Goal: Find specific page/section: Find specific page/section

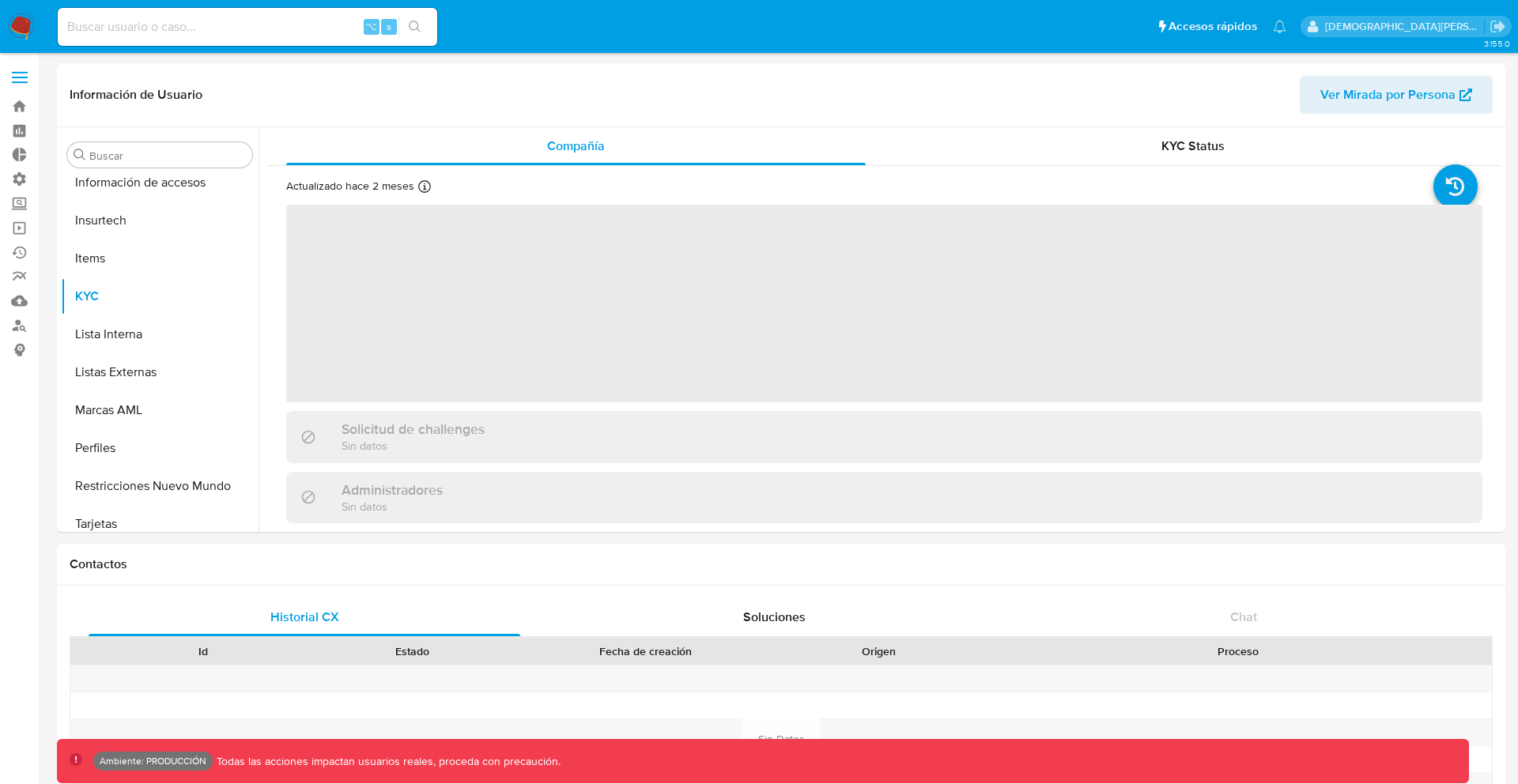
click at [263, 34] on input at bounding box center [247, 27] width 380 height 21
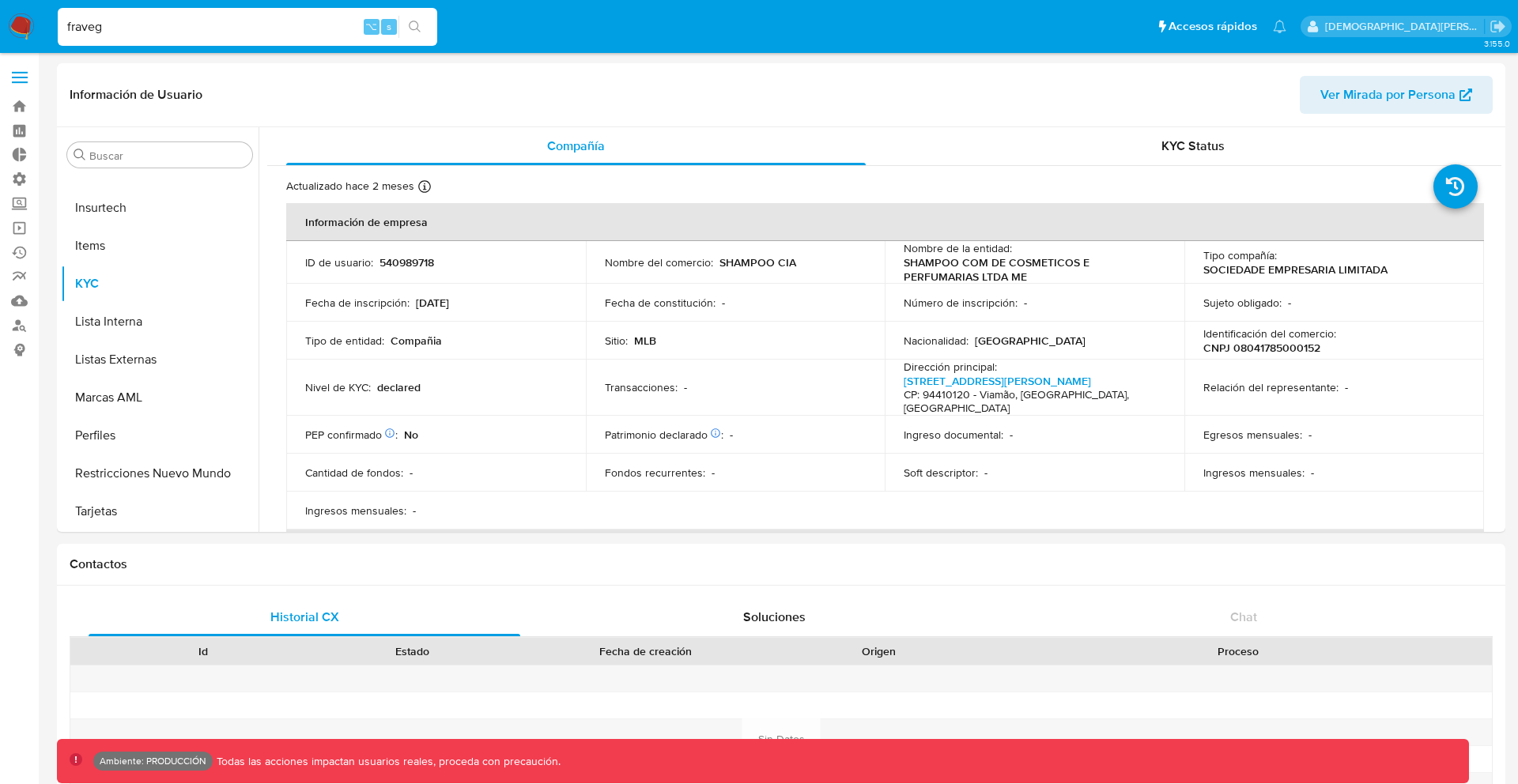
type input "fravega"
select select "10"
type input "fravega"
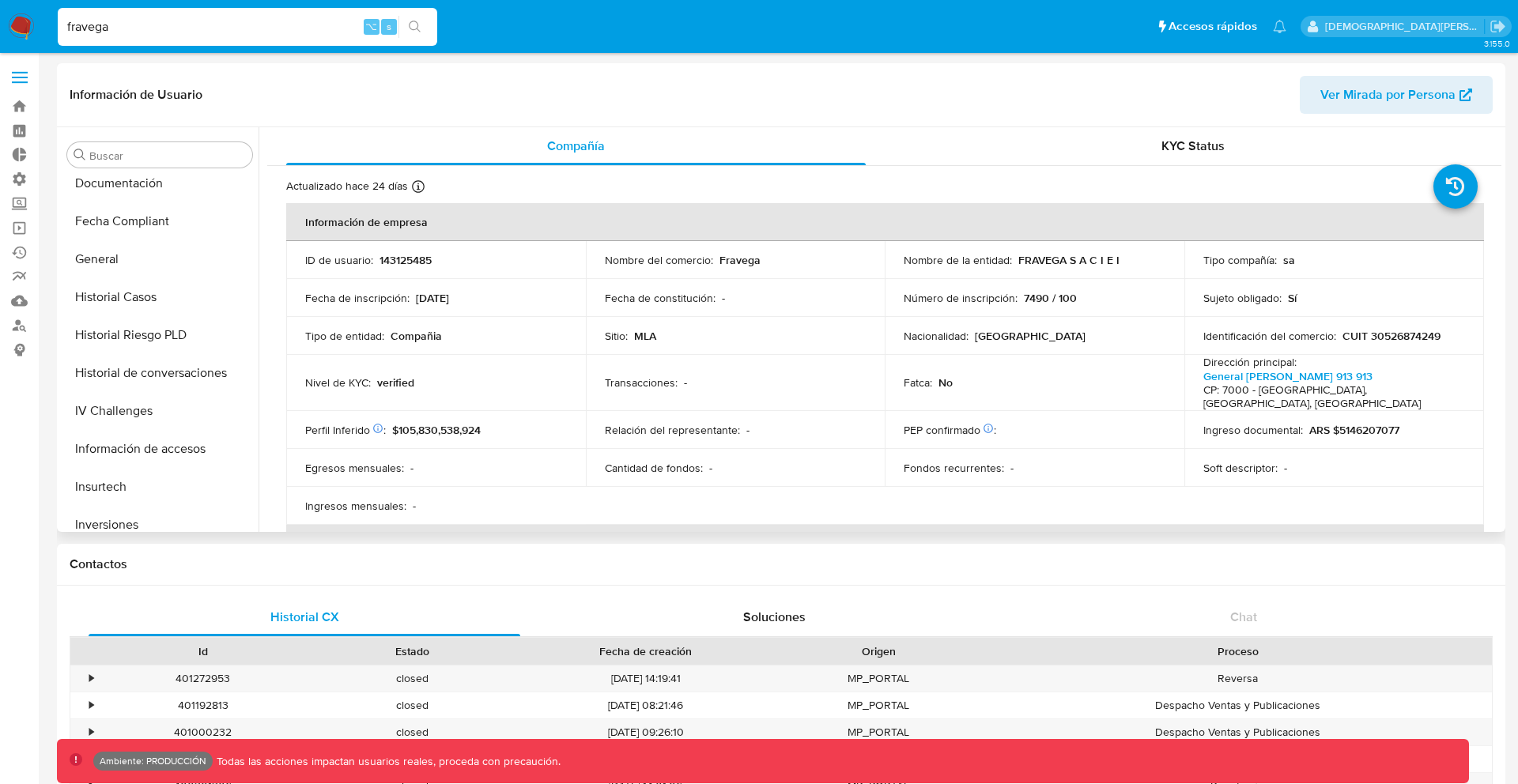
select select "10"
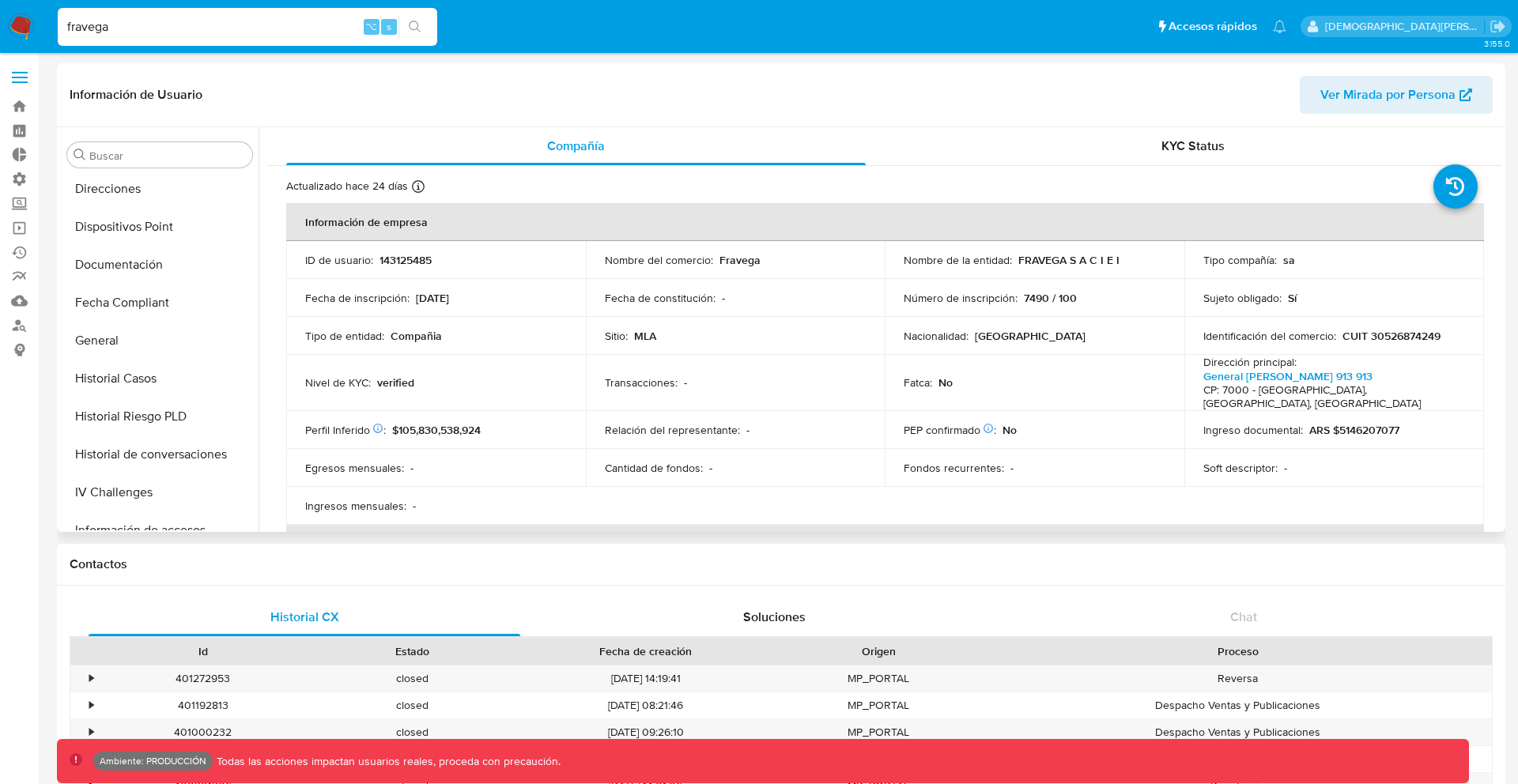
scroll to position [339, 0]
click at [182, 272] on button "Documentación" at bounding box center [154, 271] width 185 height 38
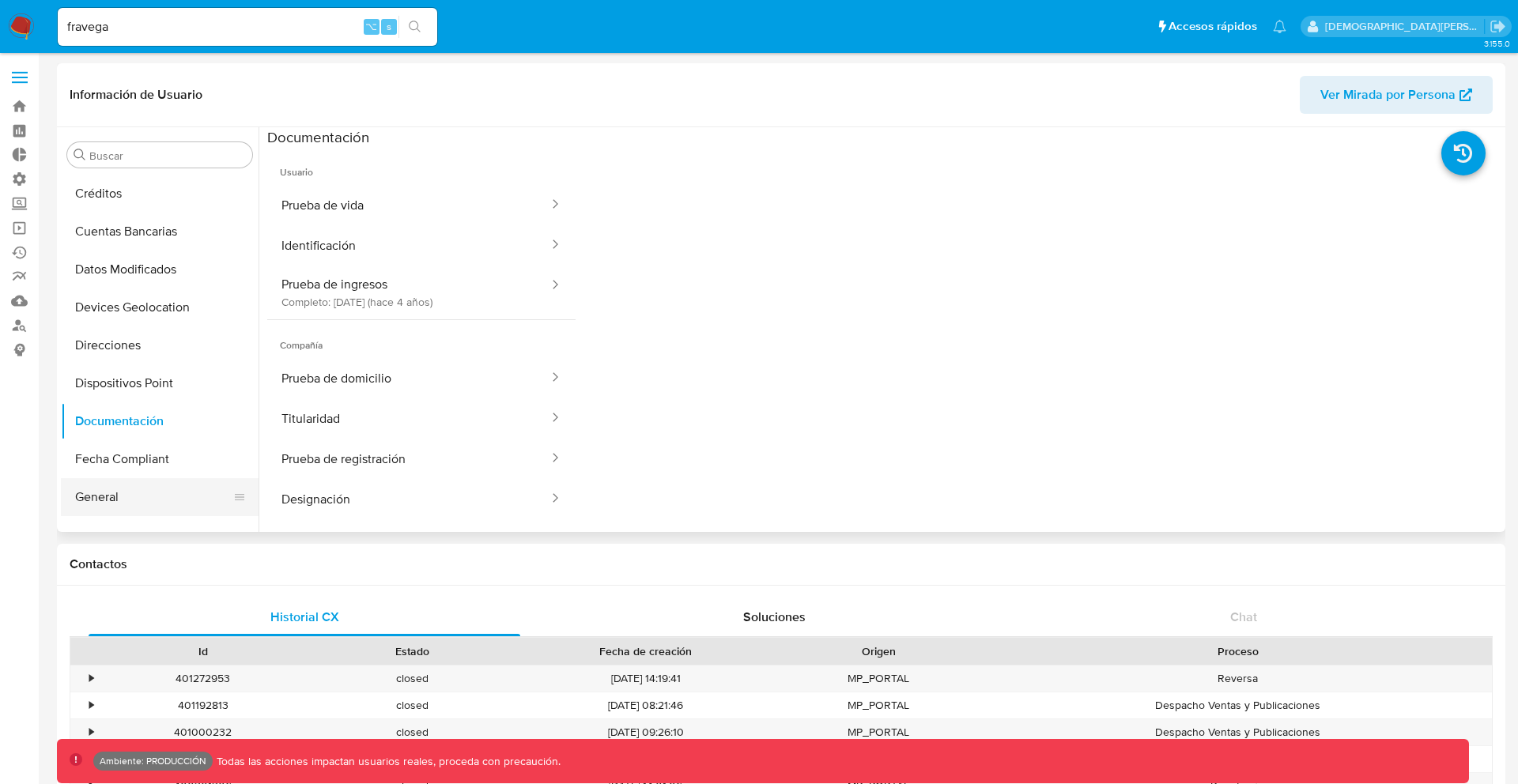
scroll to position [192, 0]
click at [155, 268] on button "Datos Modificados" at bounding box center [154, 266] width 185 height 38
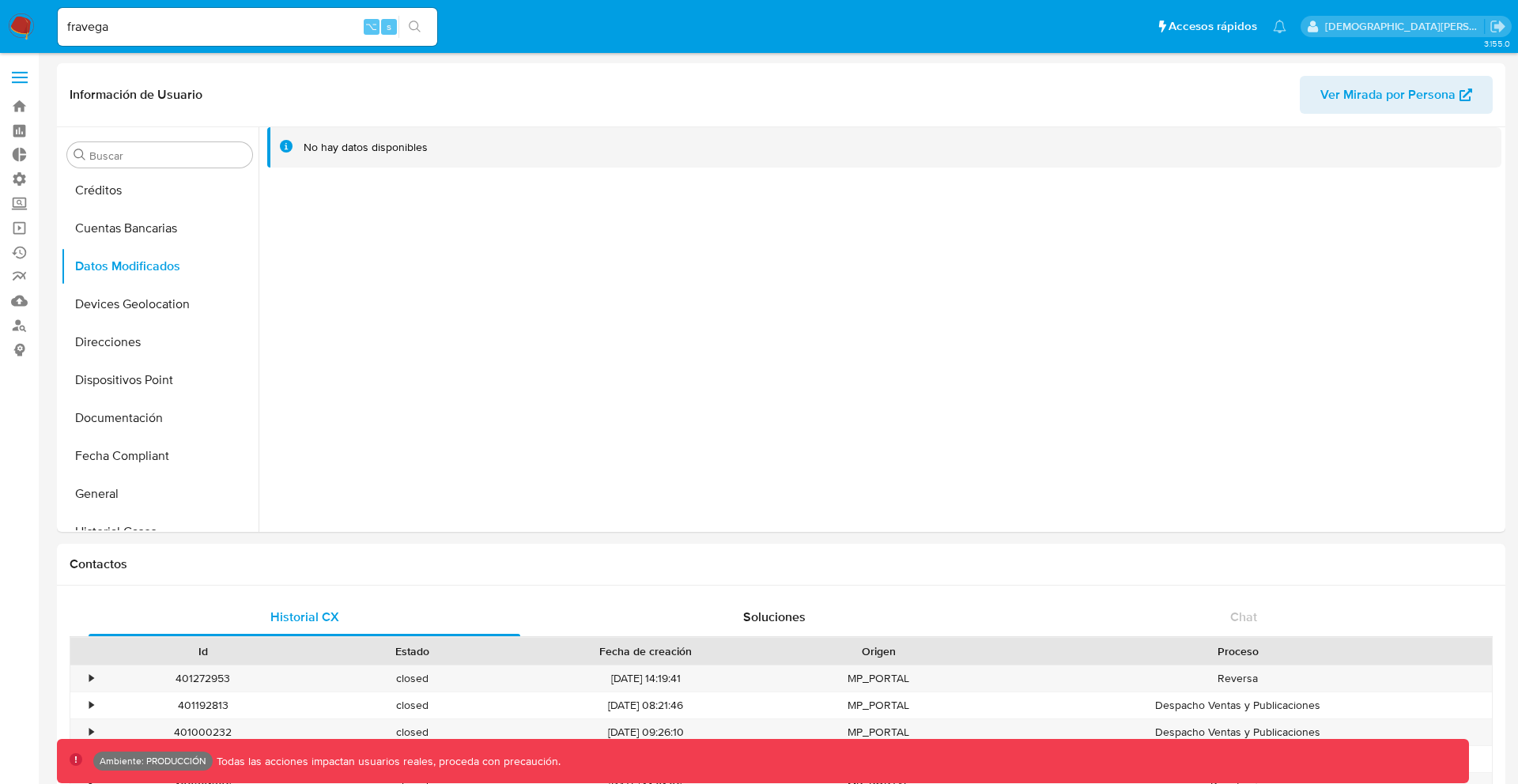
click at [261, 40] on div "fravega ⌥ s" at bounding box center [247, 27] width 380 height 38
click at [260, 18] on input "fravega" at bounding box center [247, 27] width 380 height 21
type input "c"
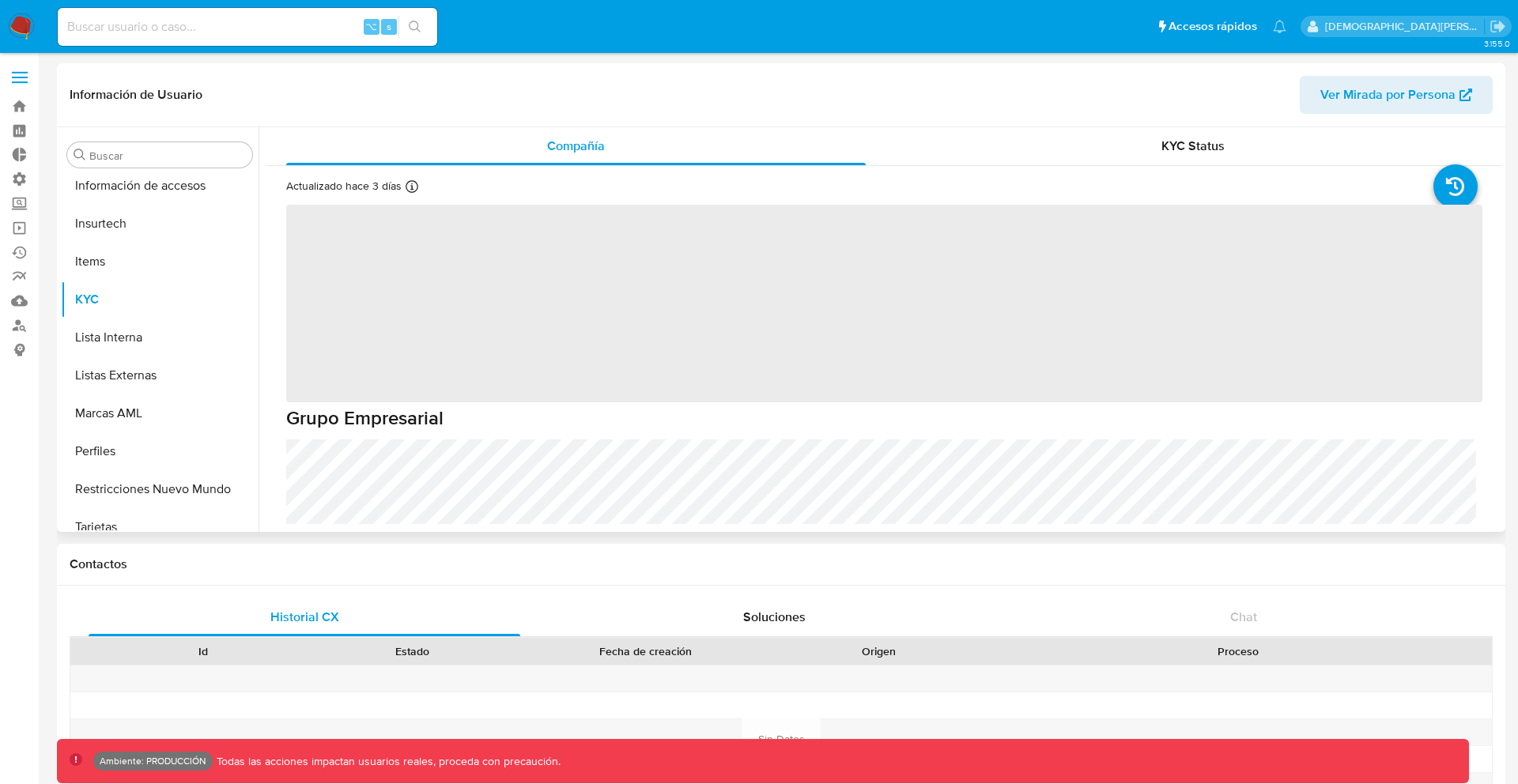
scroll to position [668, 0]
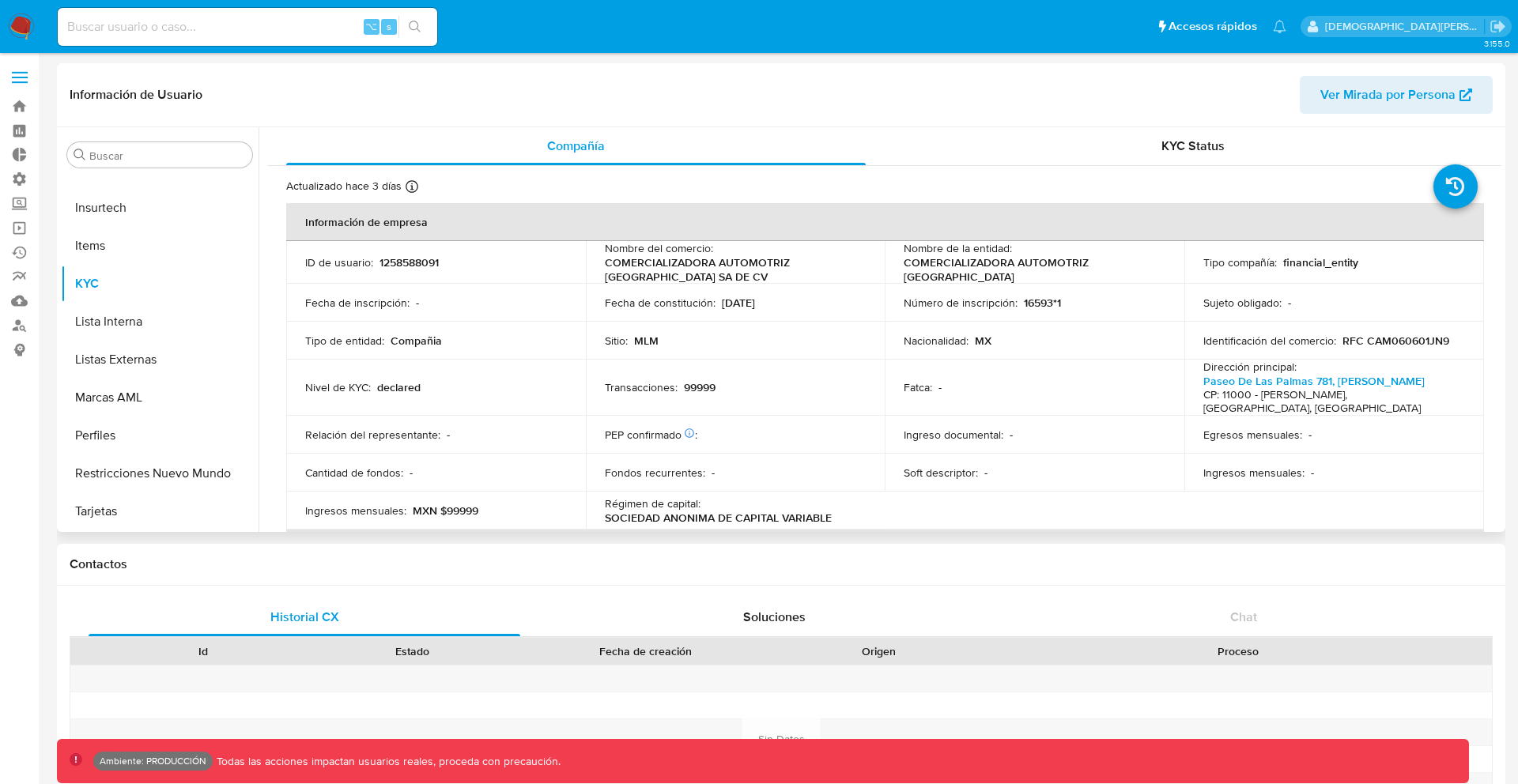
select select "10"
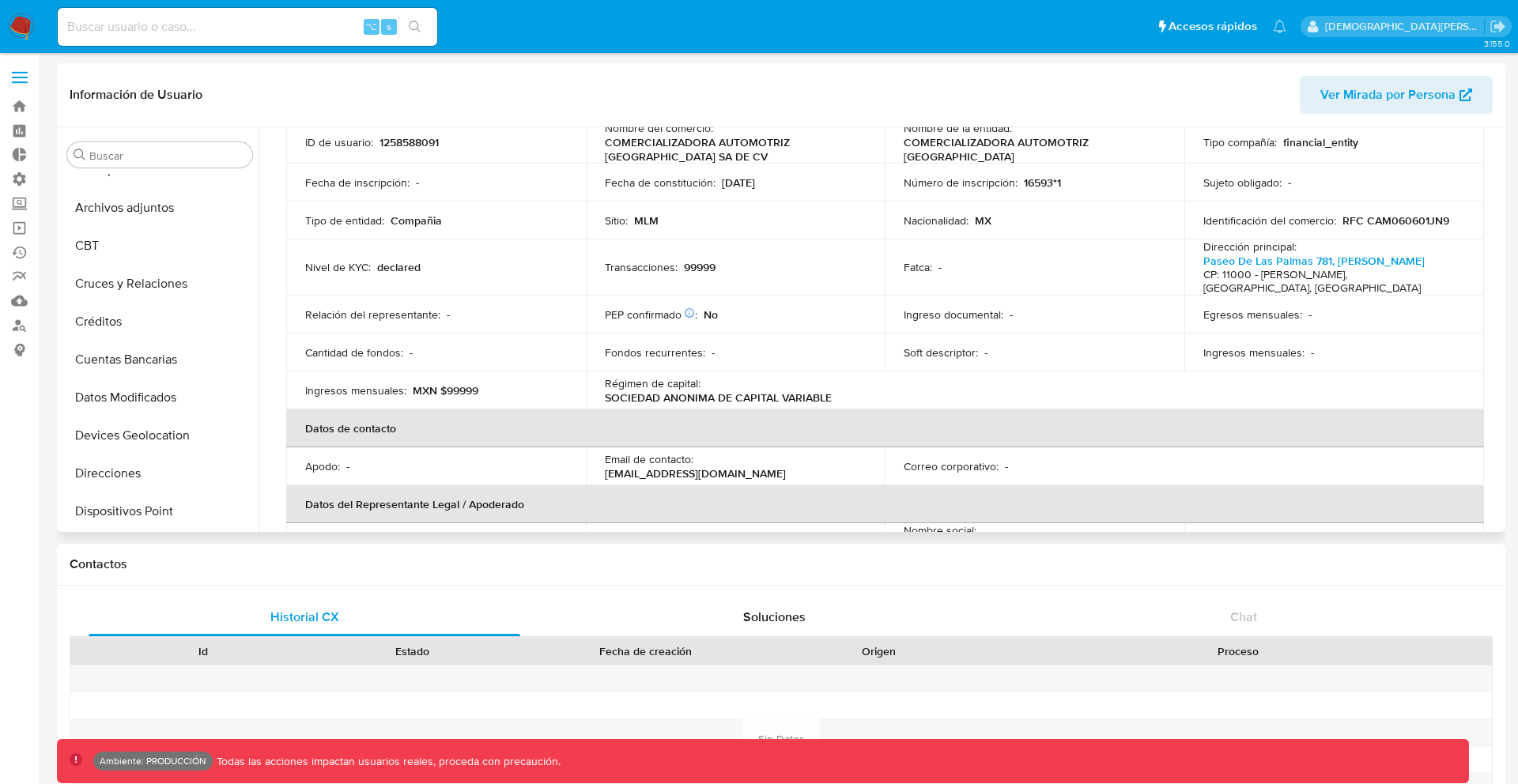
scroll to position [6, 0]
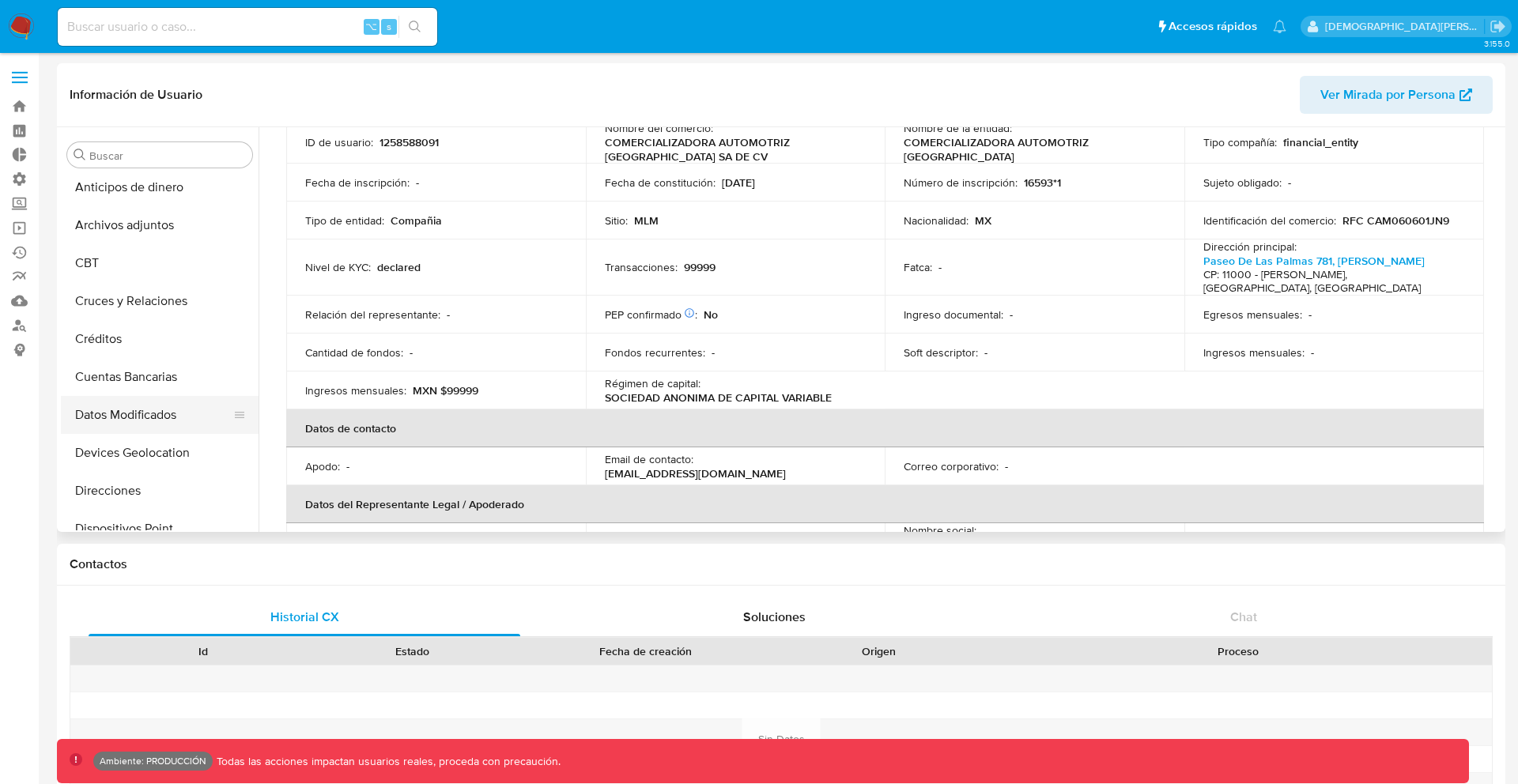
click at [173, 409] on button "Datos Modificados" at bounding box center [154, 415] width 185 height 38
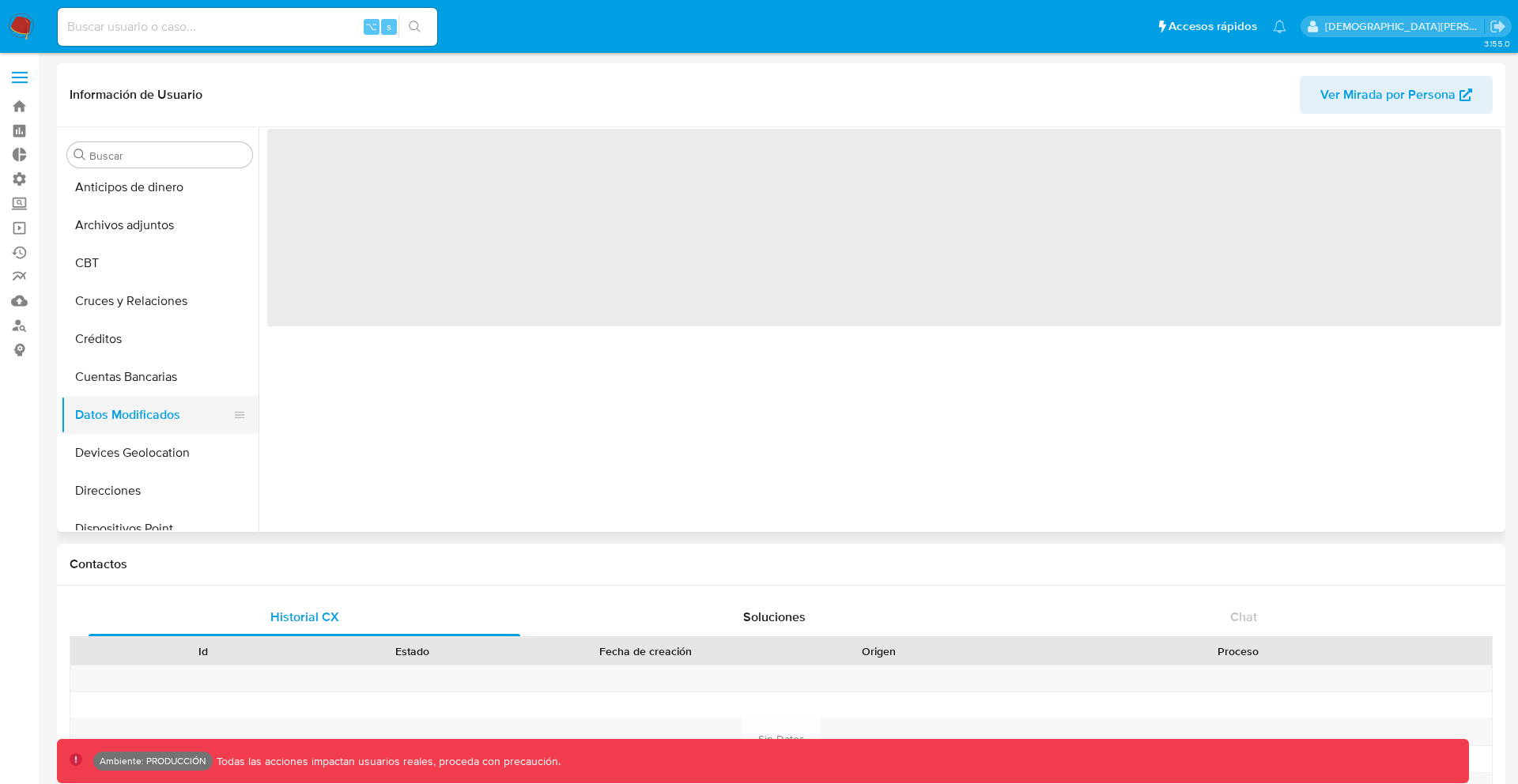
scroll to position [0, 0]
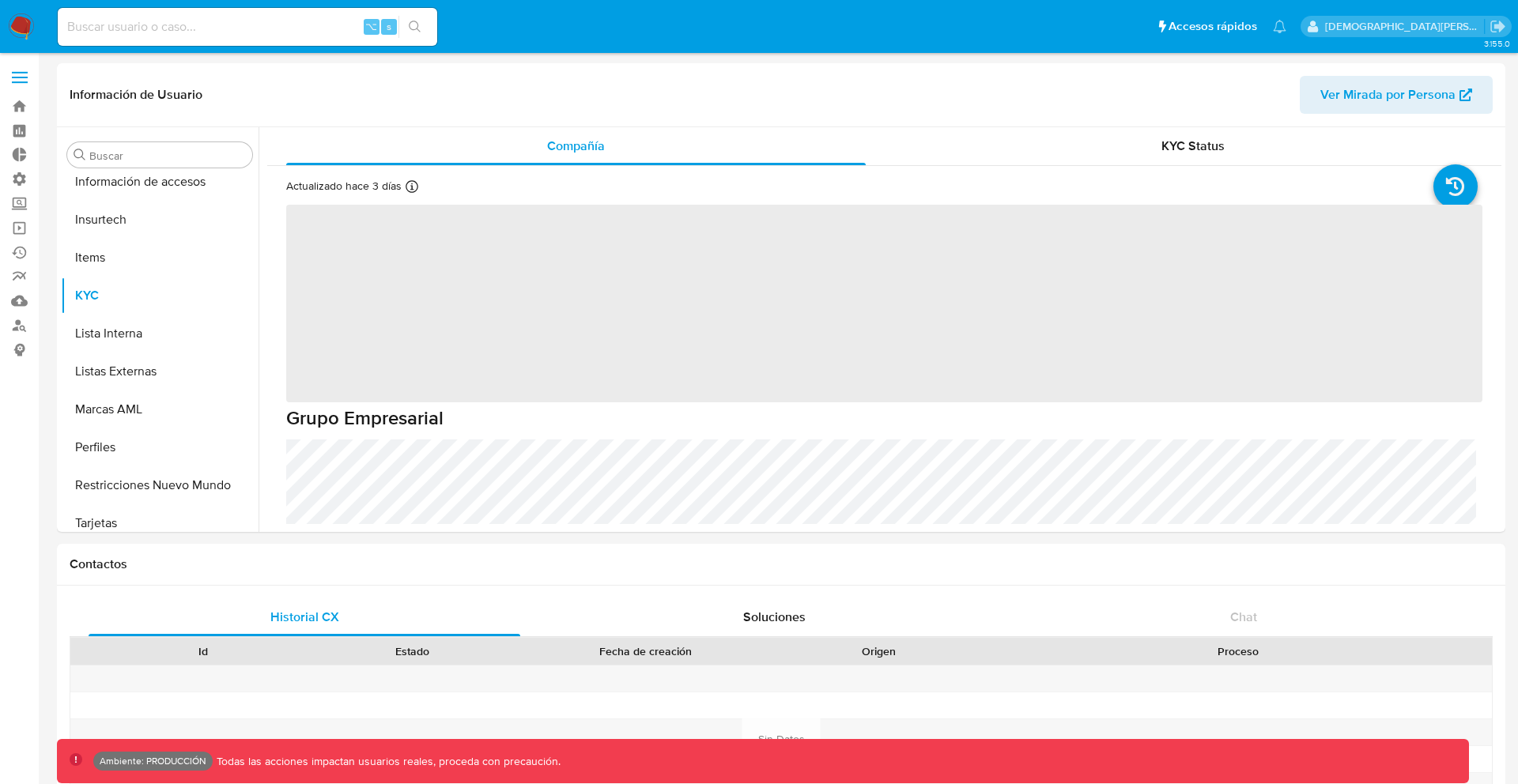
scroll to position [668, 0]
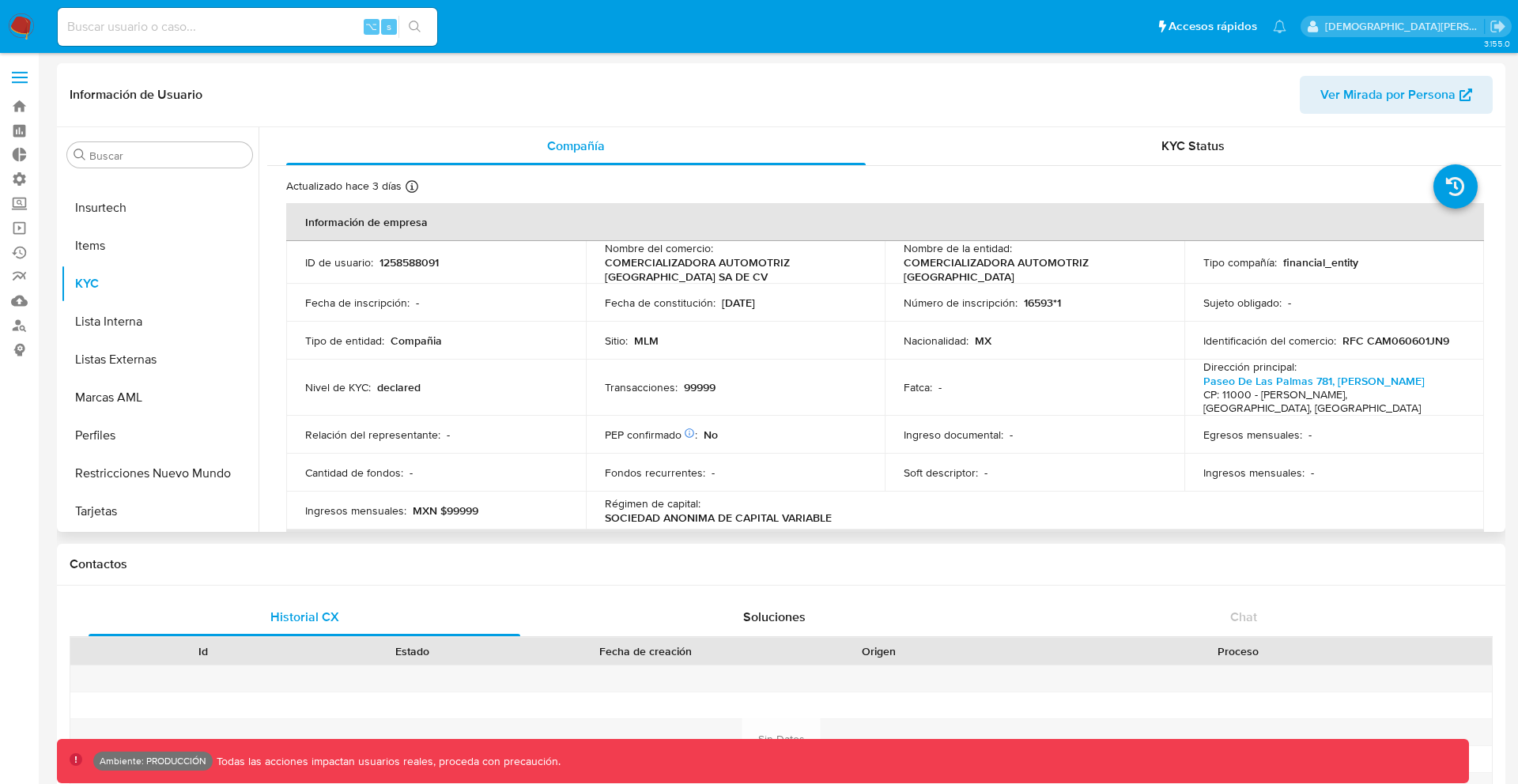
select select "10"
